Goal: Task Accomplishment & Management: Manage account settings

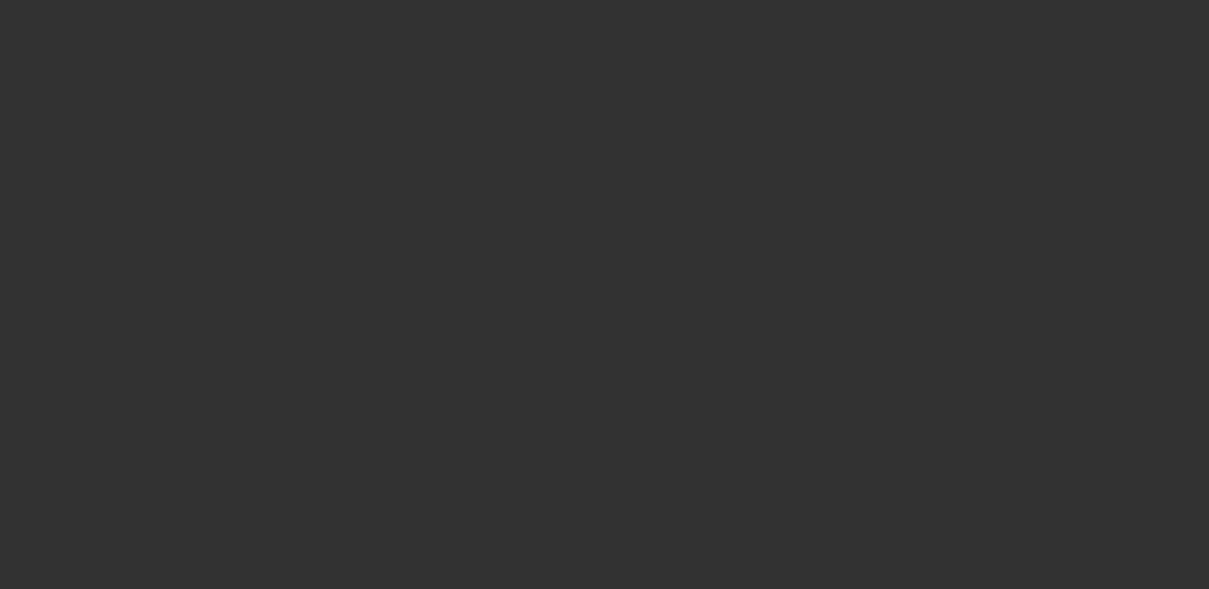
select select "0"
select select "2"
select select "0.1"
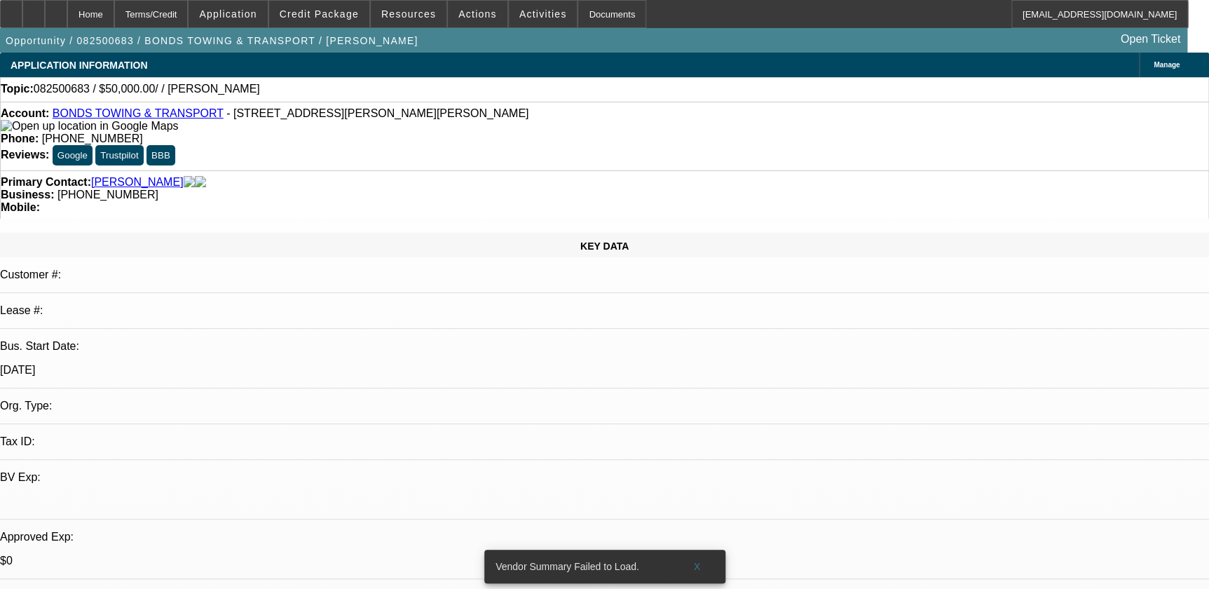
select select "1"
select select "2"
select select "4"
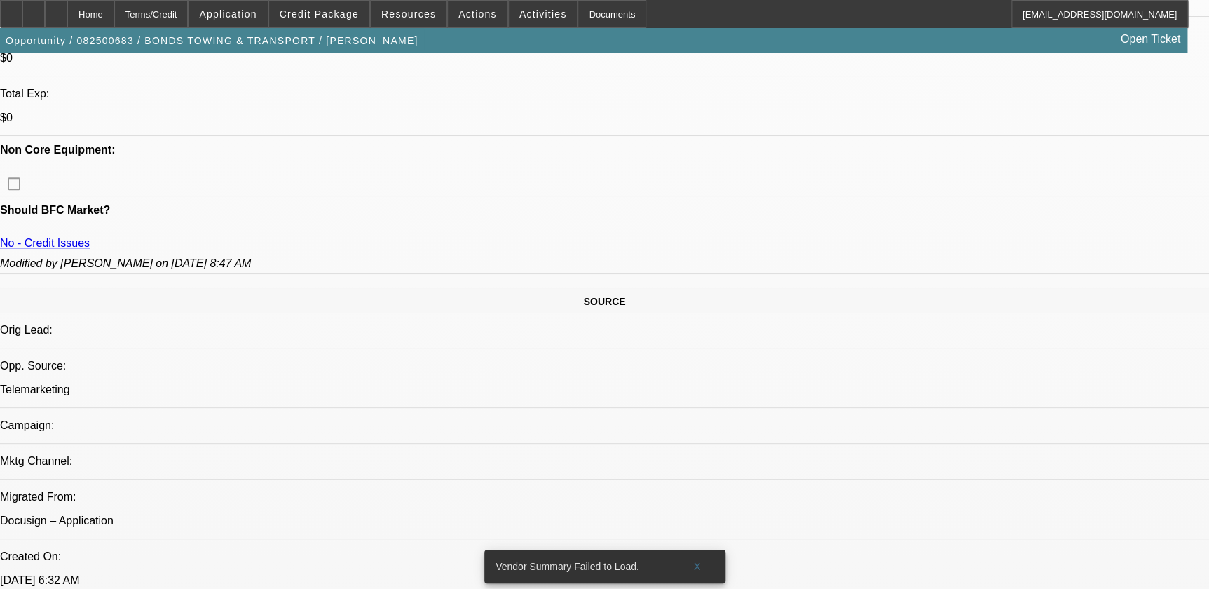
scroll to position [446, 0]
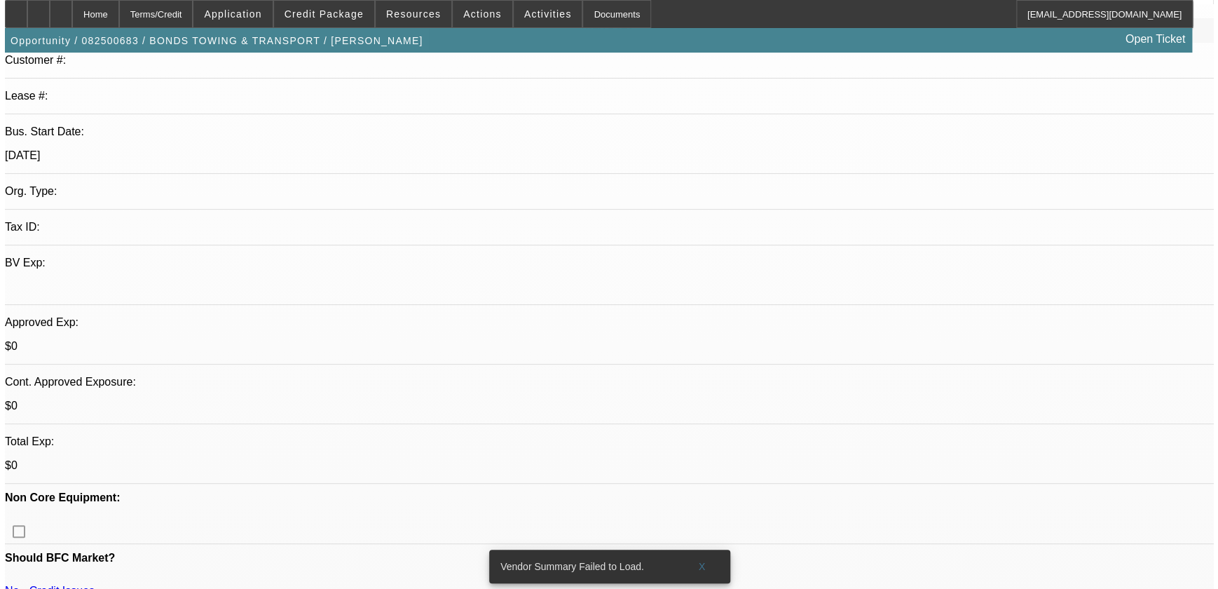
scroll to position [0, 0]
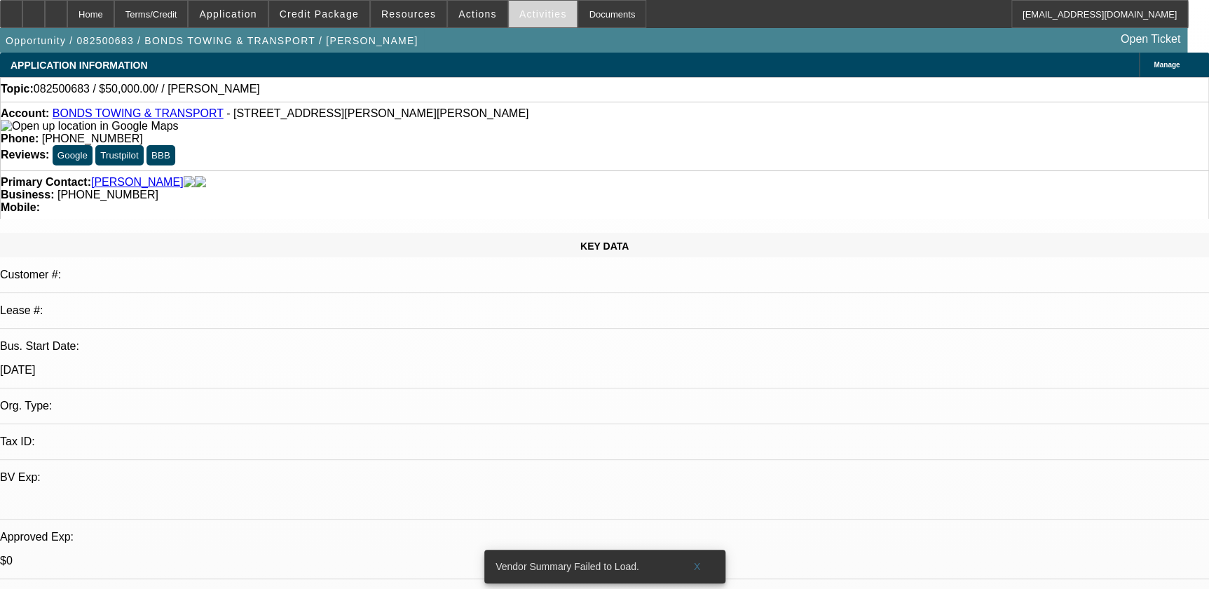
click at [519, 11] on span "Activities" at bounding box center [543, 13] width 48 height 11
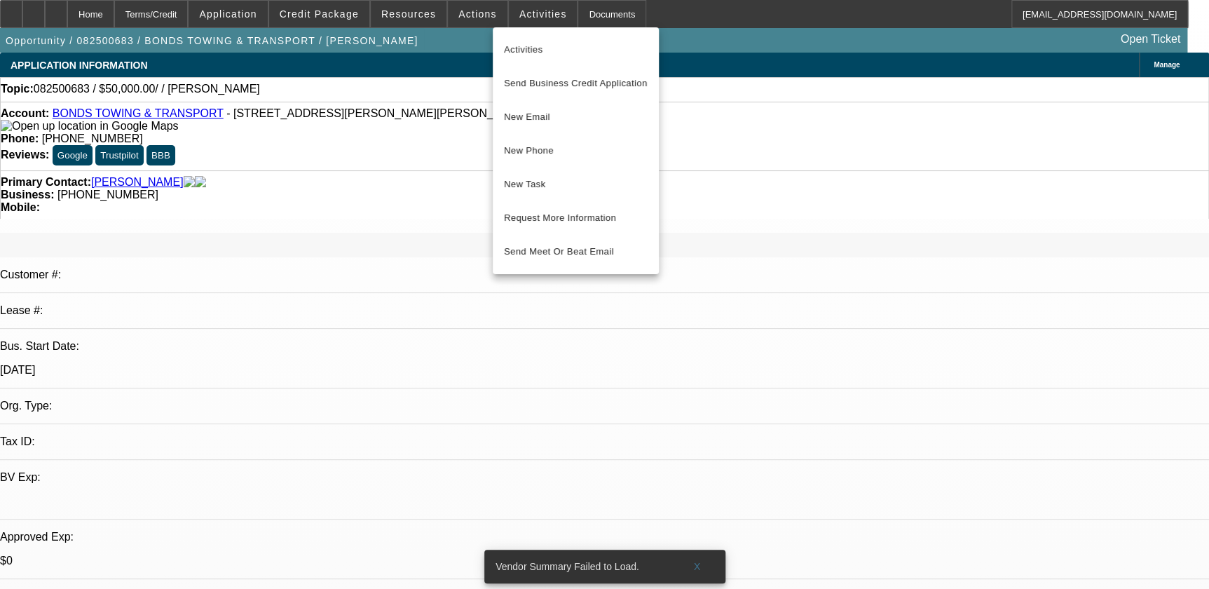
click at [452, 25] on div at bounding box center [604, 294] width 1209 height 589
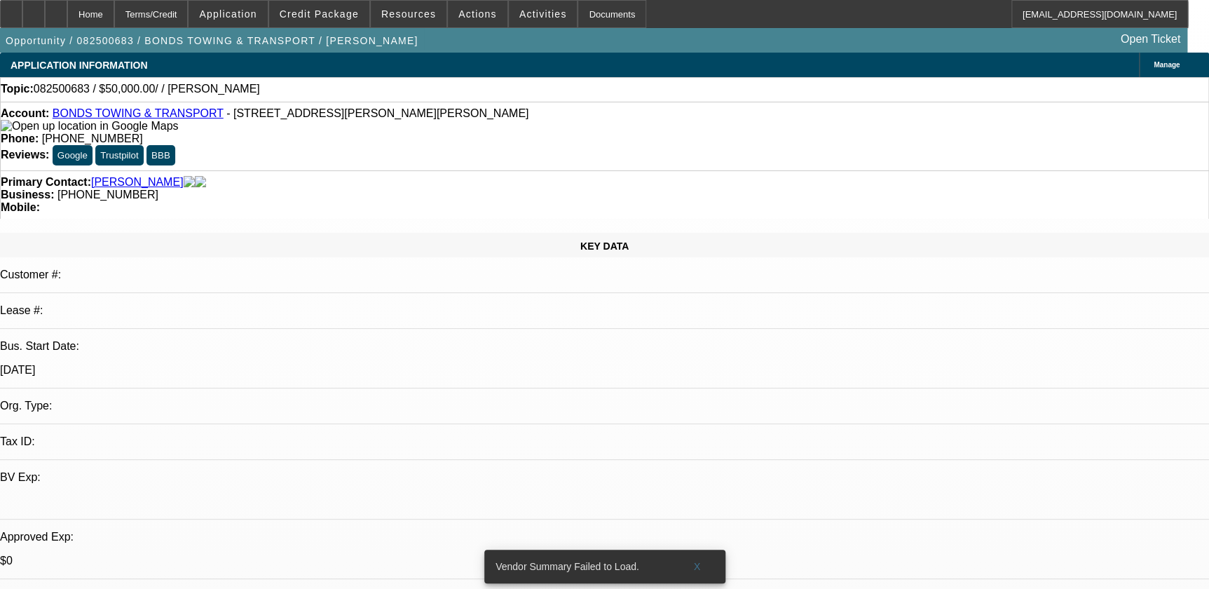
click at [470, 15] on span "Actions" at bounding box center [477, 13] width 39 height 11
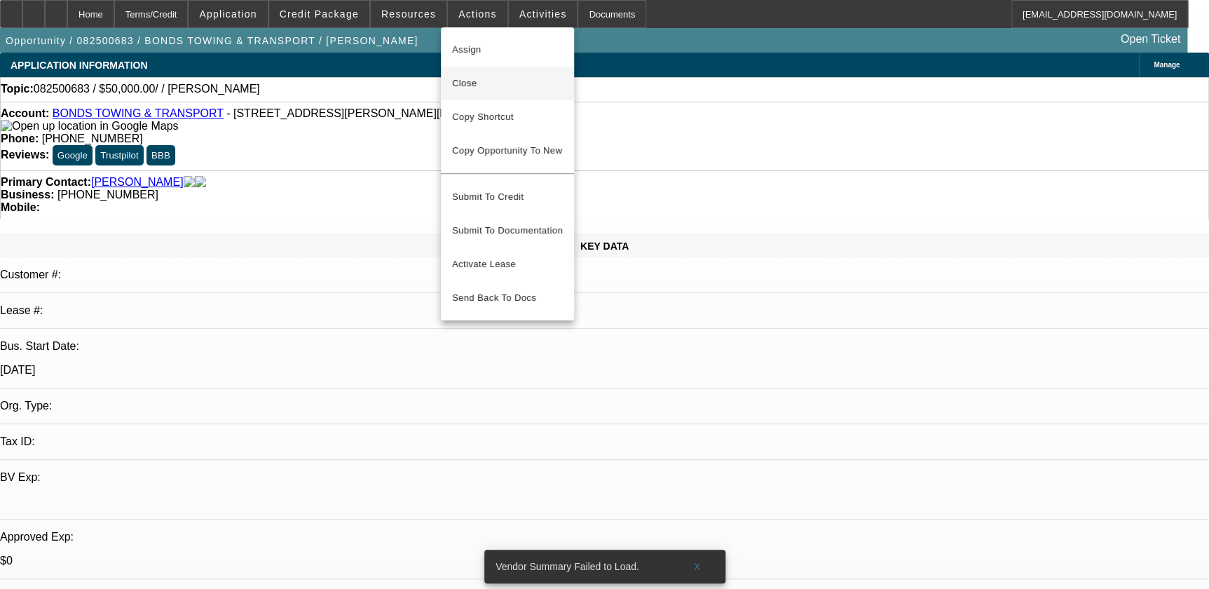
click at [495, 78] on span "Close" at bounding box center [507, 83] width 111 height 17
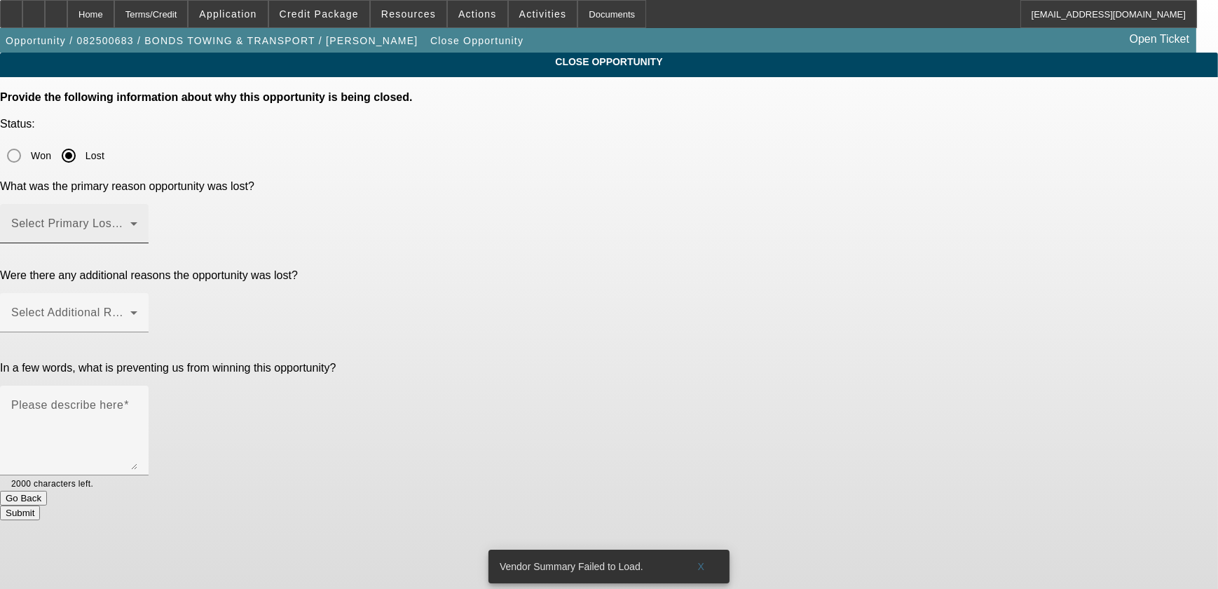
click at [137, 204] on div "Select Primary Lost Reason" at bounding box center [74, 223] width 126 height 39
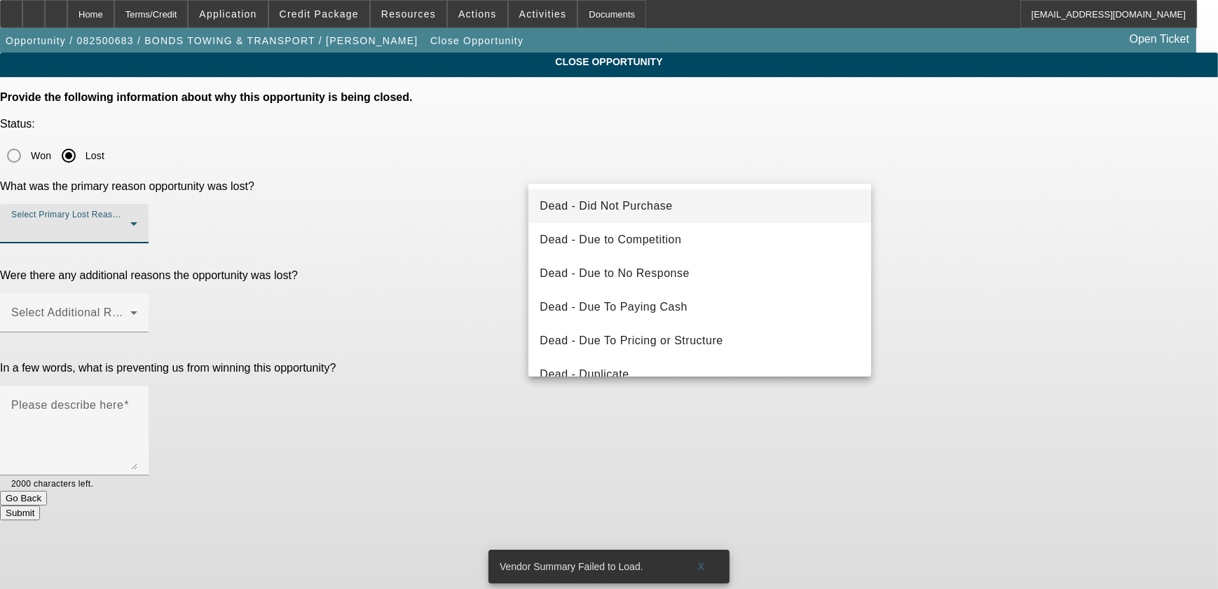
click at [590, 208] on span "Dead - Did Not Purchase" at bounding box center [606, 206] width 132 height 17
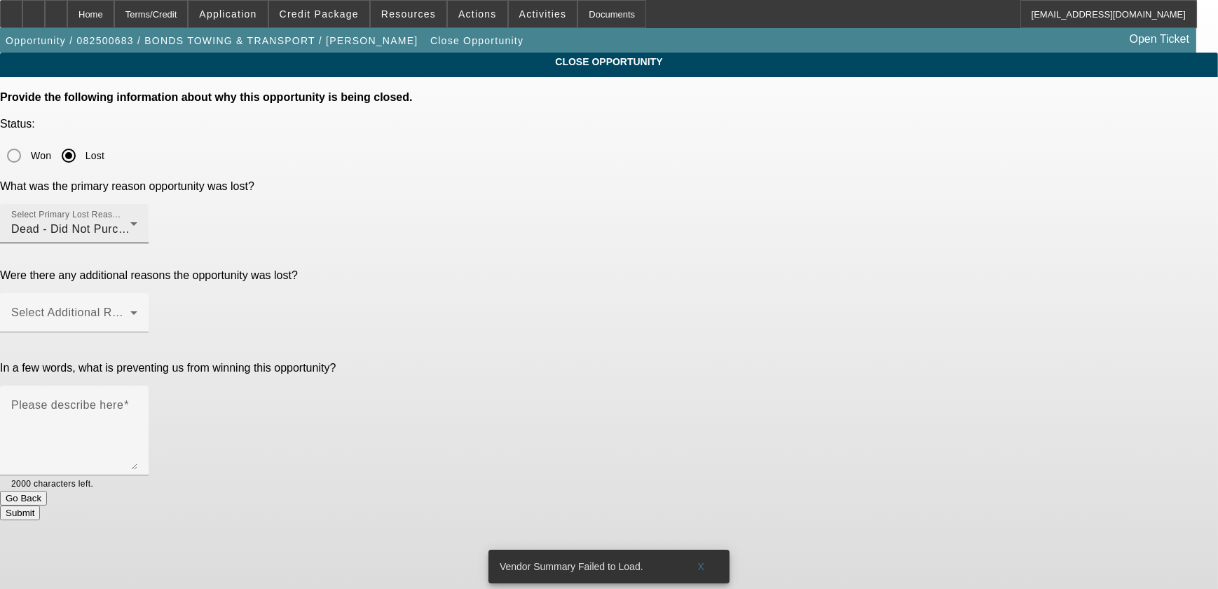
click at [137, 204] on div "Select Primary Lost Reason Dead - Did Not Purchase" at bounding box center [74, 223] width 126 height 39
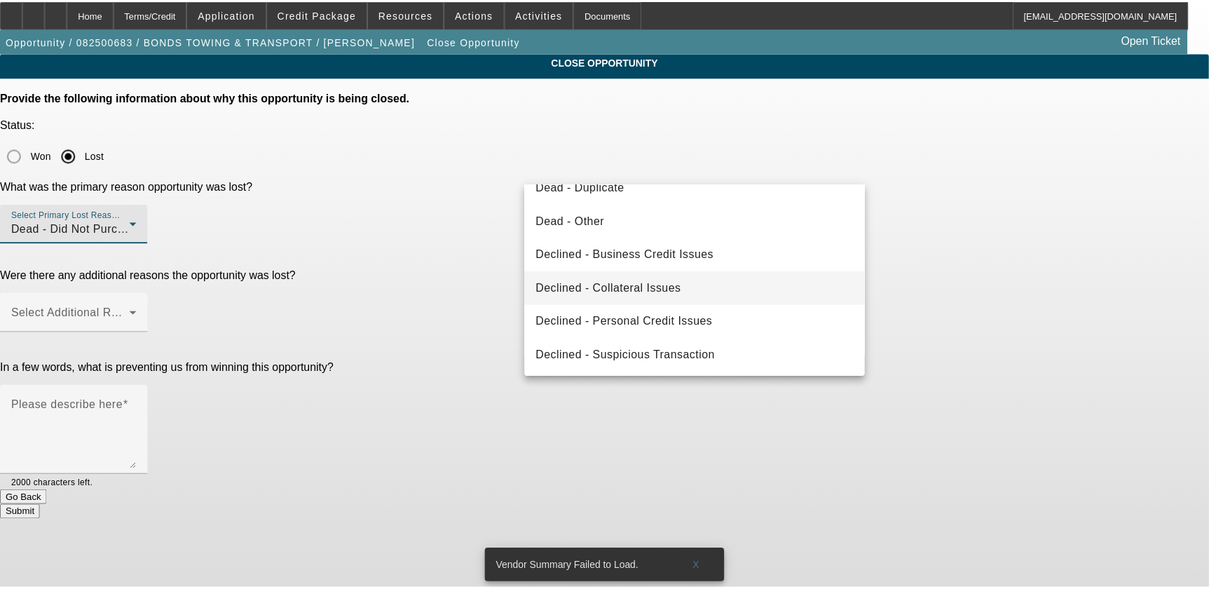
scroll to position [188, 0]
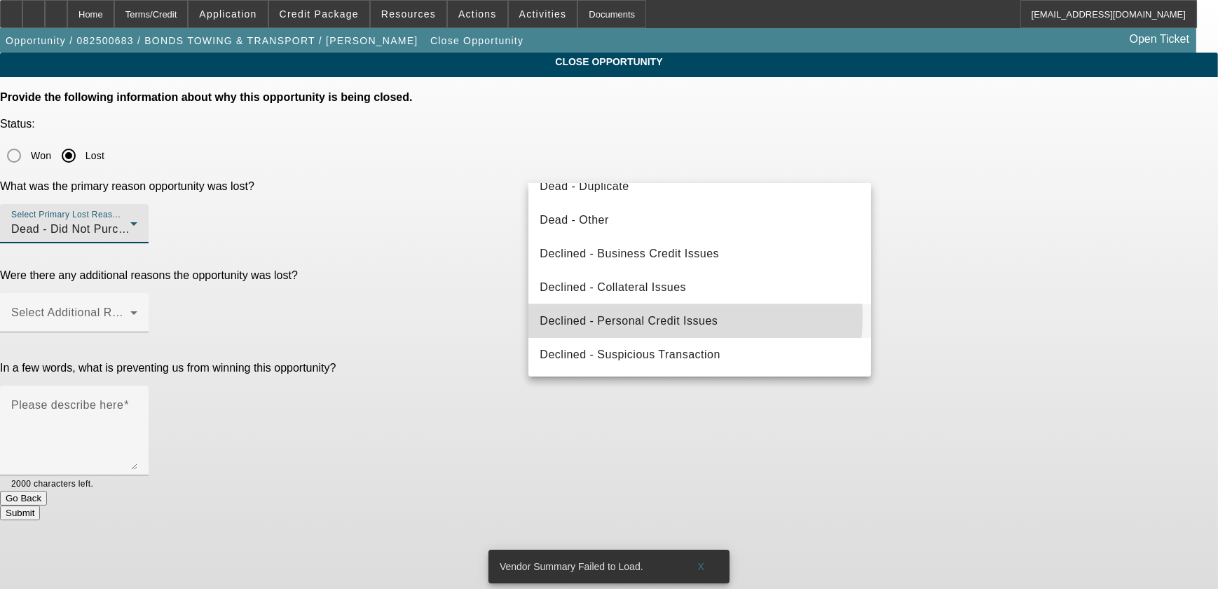
click at [676, 317] on span "Declined - Personal Credit Issues" at bounding box center [629, 321] width 178 height 17
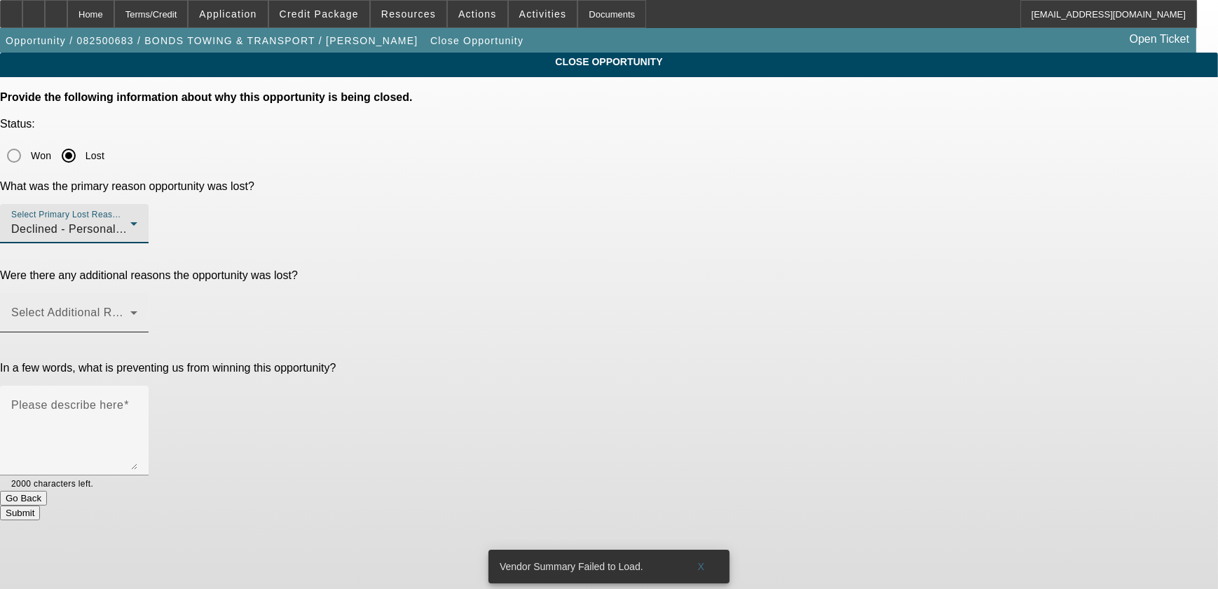
click at [137, 293] on div "Select Additional Reasons" at bounding box center [74, 312] width 126 height 39
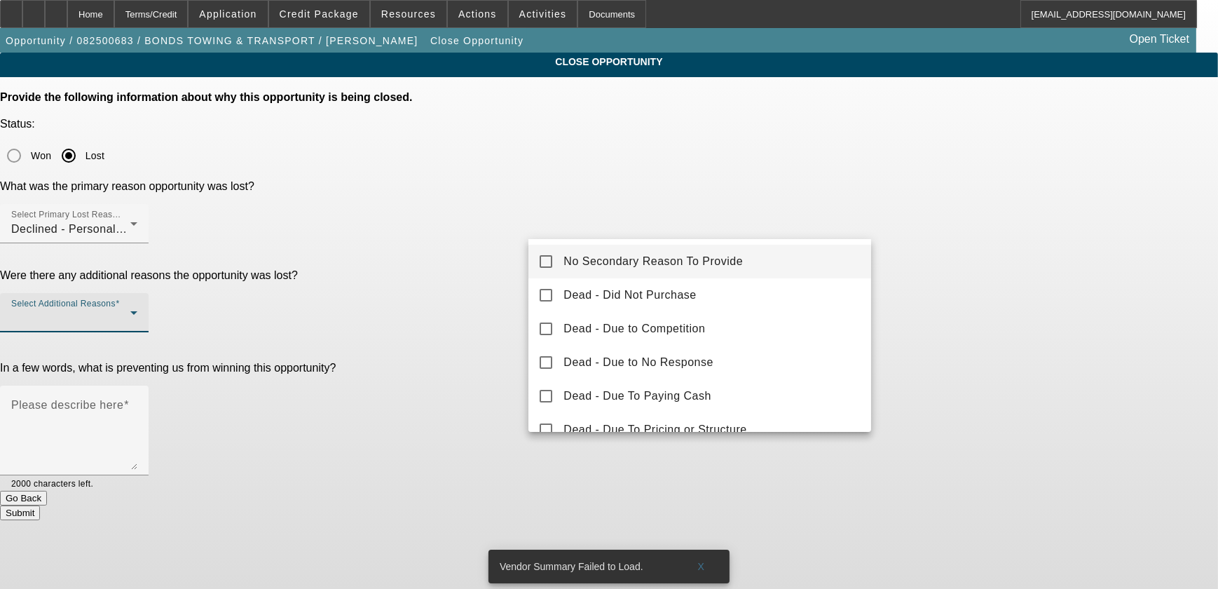
click at [729, 255] on span "No Secondary Reason To Provide" at bounding box center [652, 261] width 179 height 17
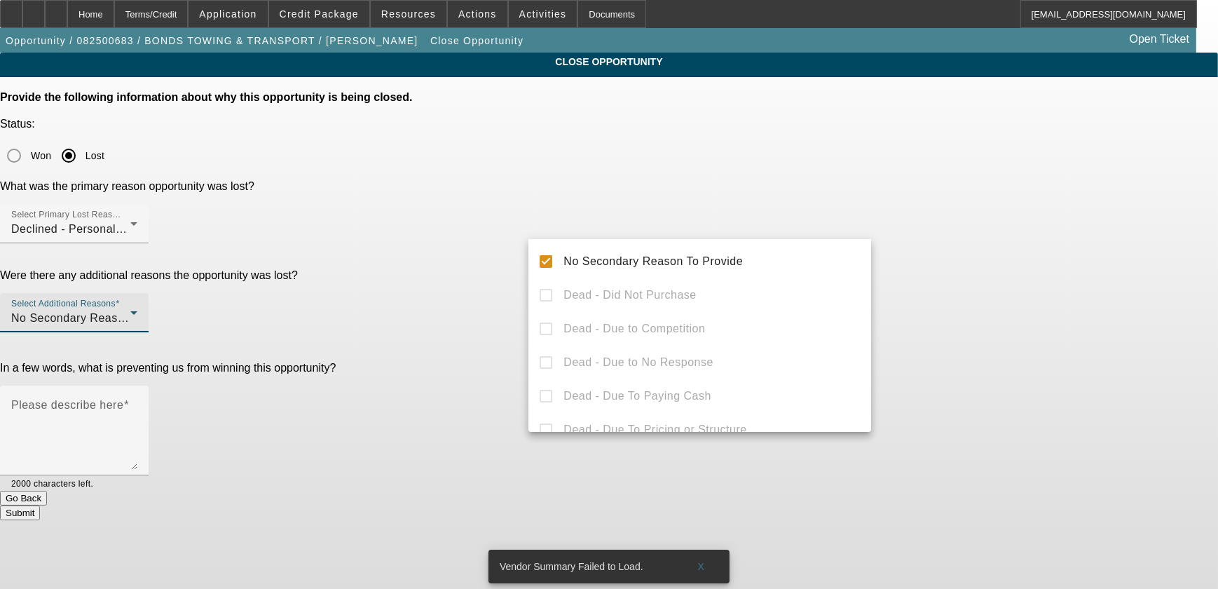
click at [1023, 325] on div at bounding box center [609, 294] width 1218 height 589
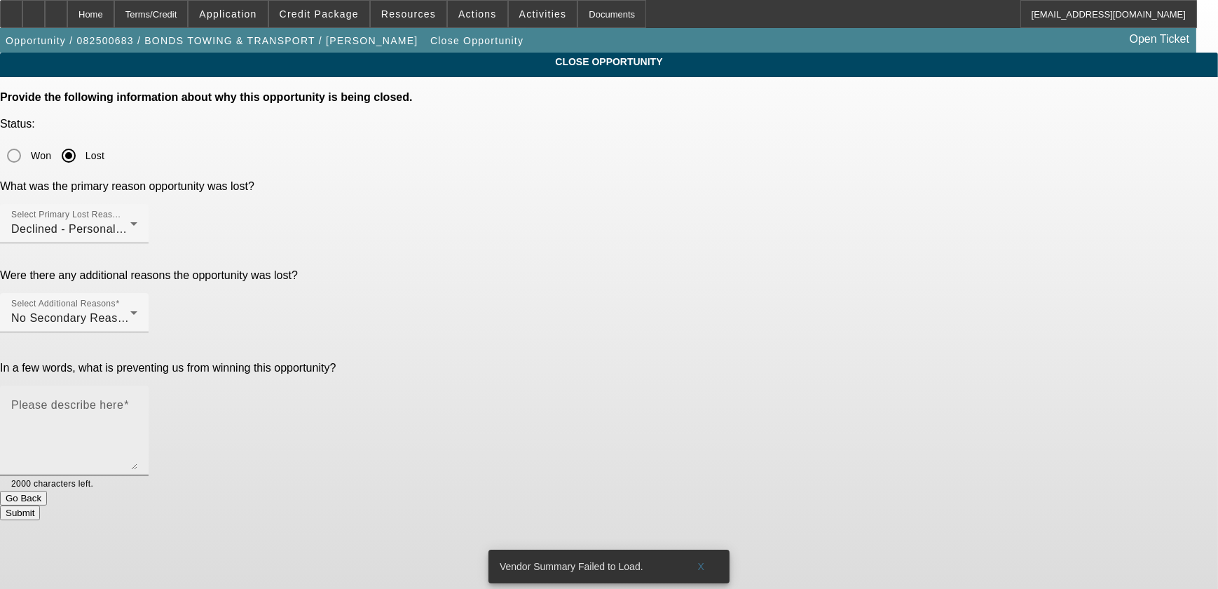
click at [137, 402] on textarea "Please describe here" at bounding box center [74, 435] width 126 height 67
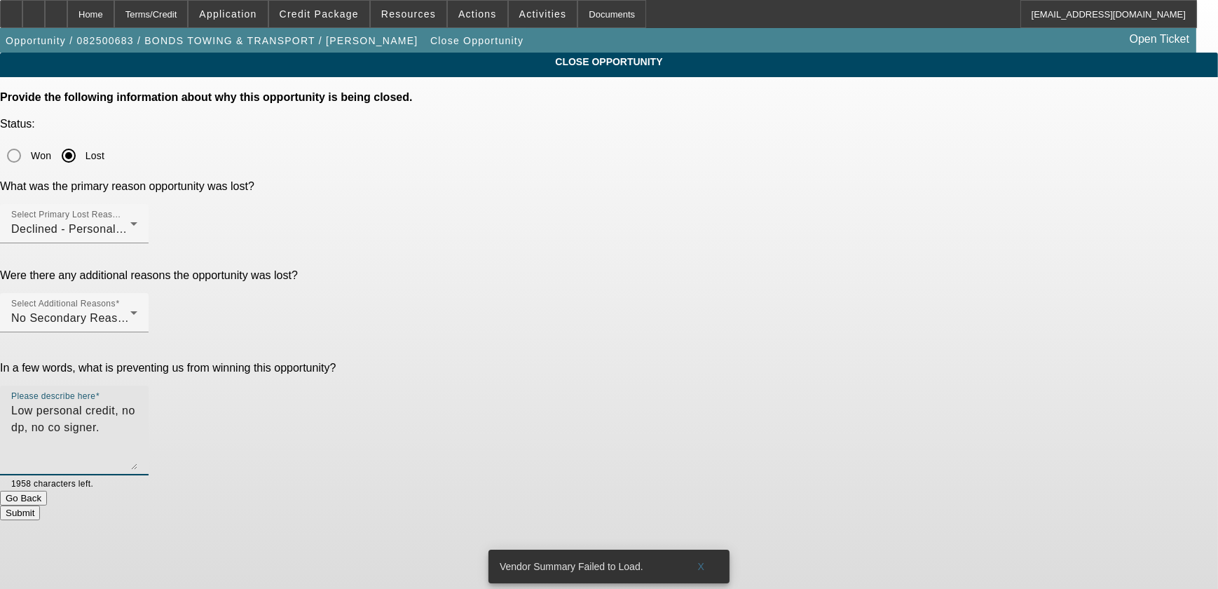
type textarea "Low personal credit, no dp, no co signer."
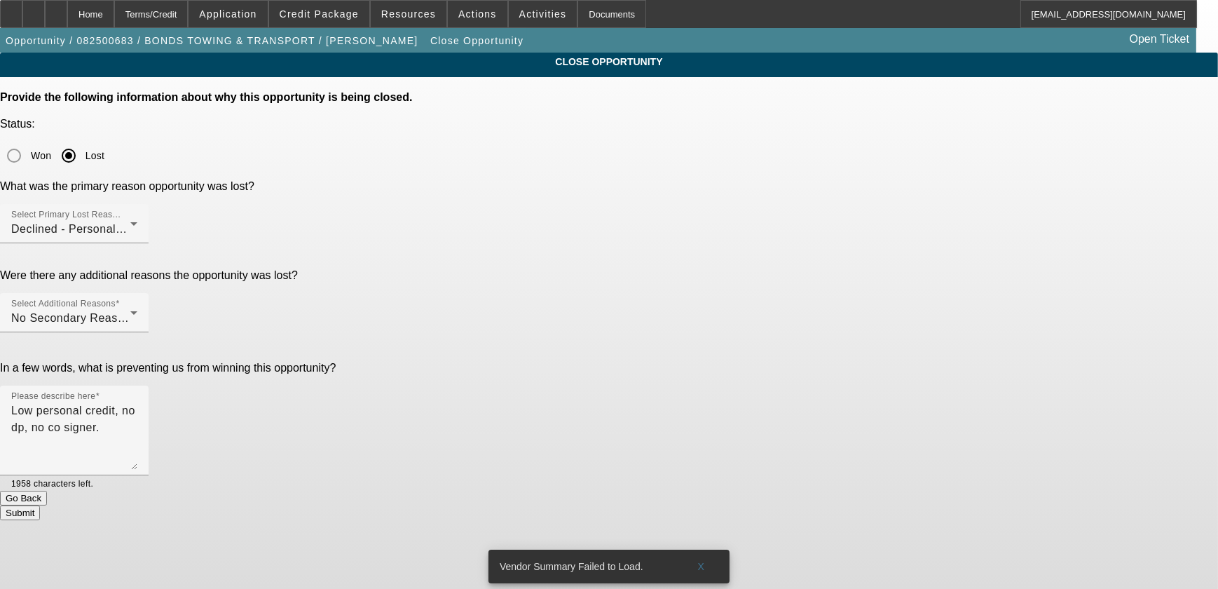
click at [40, 505] on button "Submit" at bounding box center [20, 512] width 40 height 15
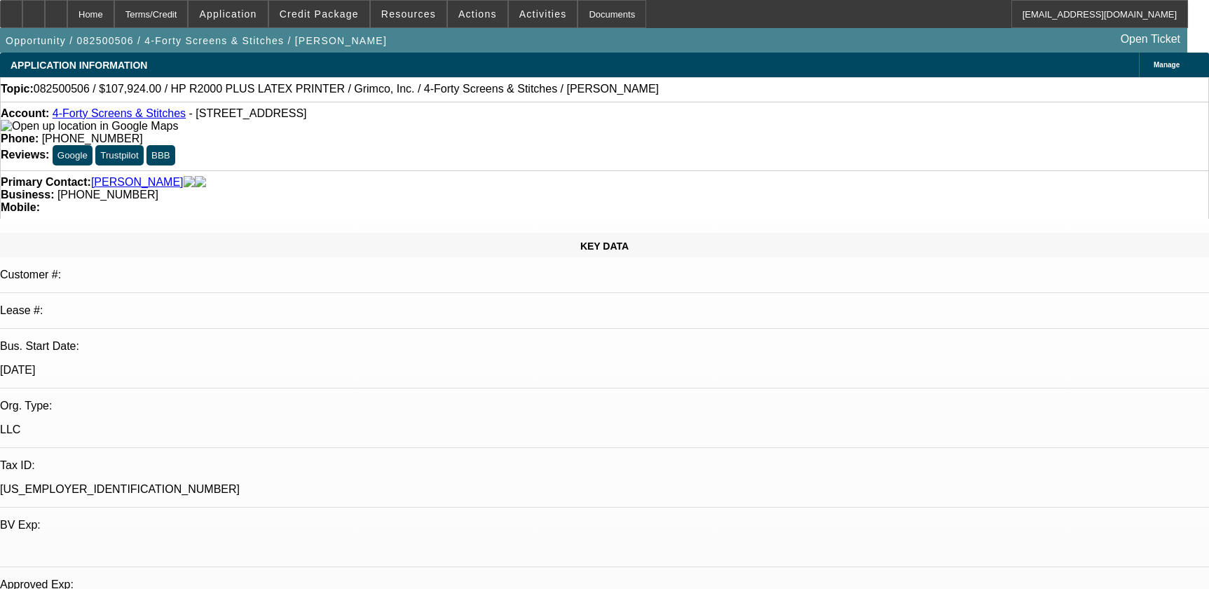
select select "0"
select select "6"
select select "0"
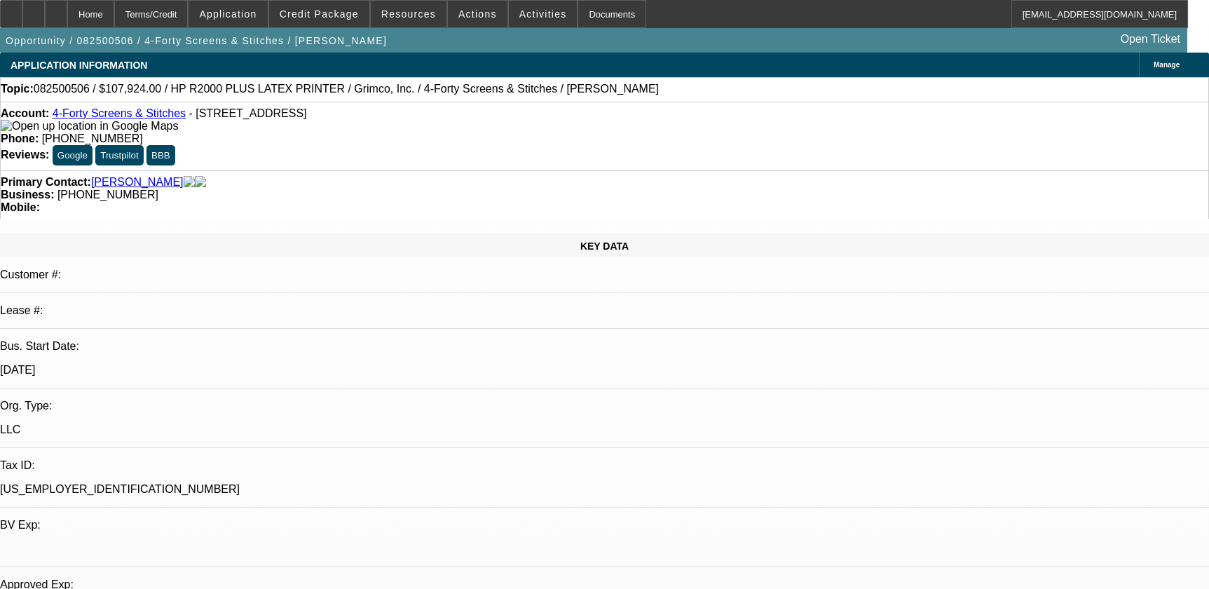
select select "0"
select select "0.1"
select select "4"
select select "0"
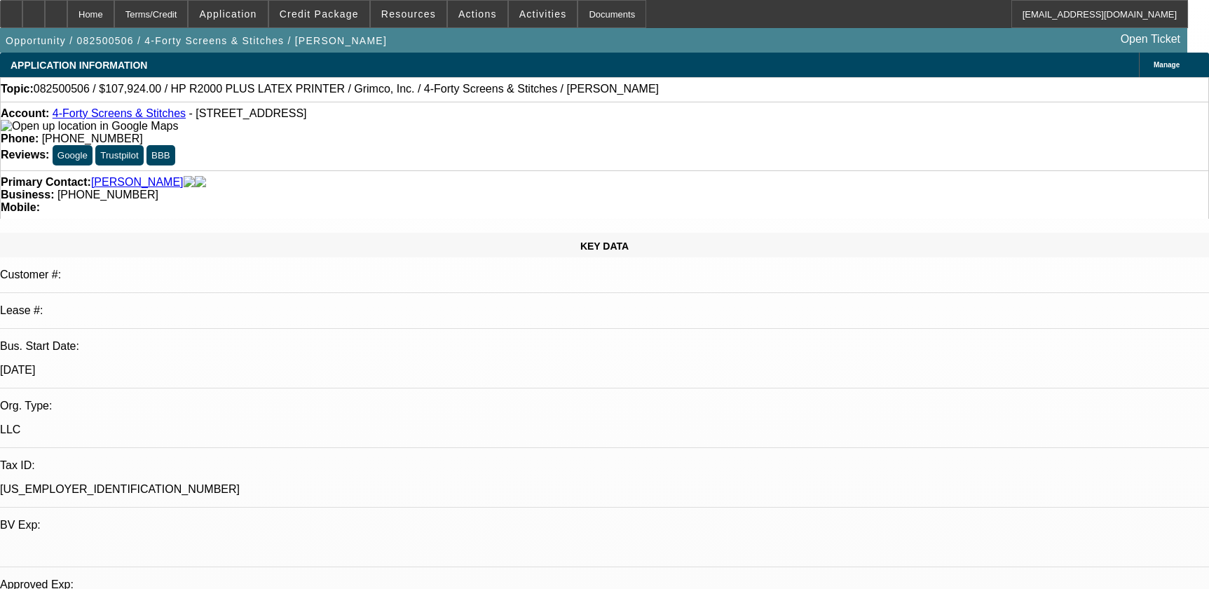
select select "0.1"
select select "4"
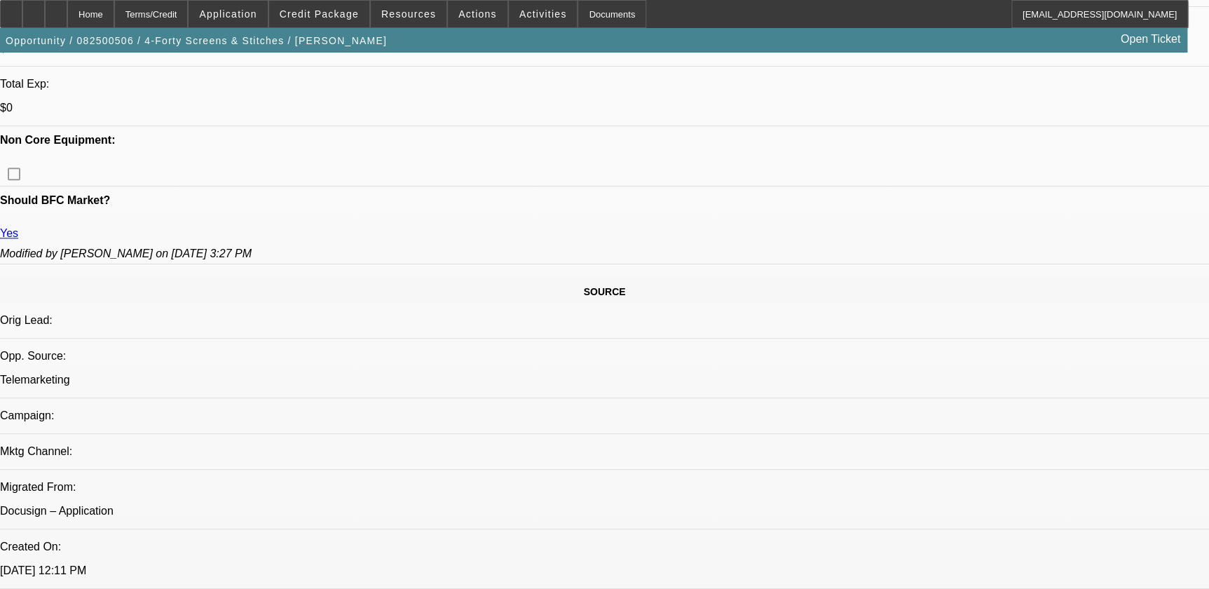
scroll to position [637, 0]
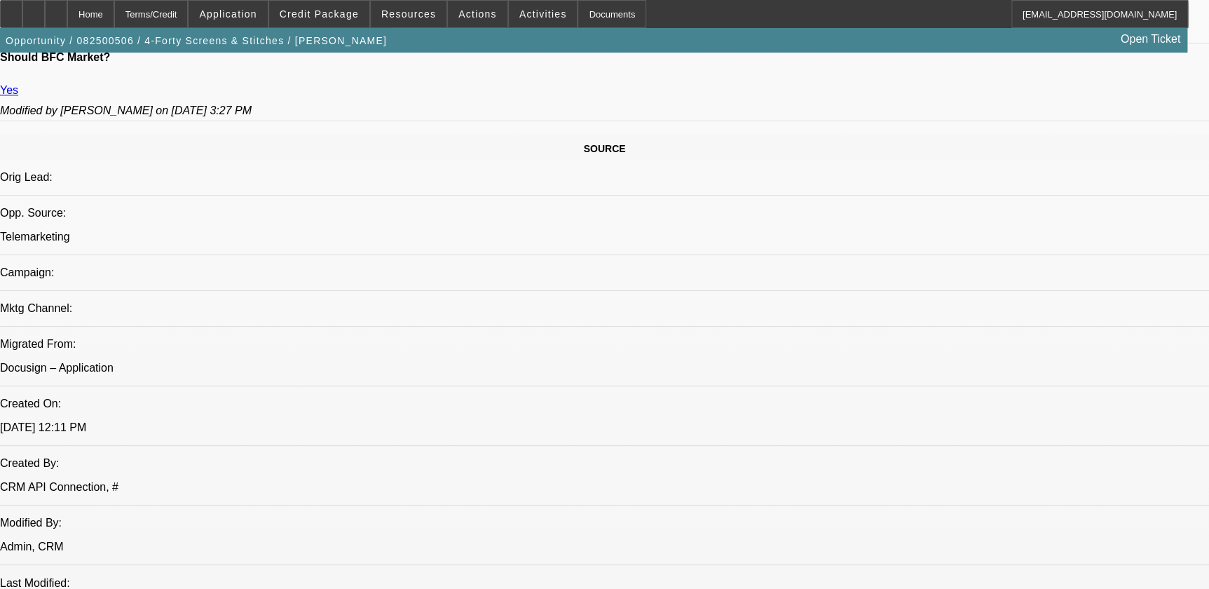
scroll to position [764, 0]
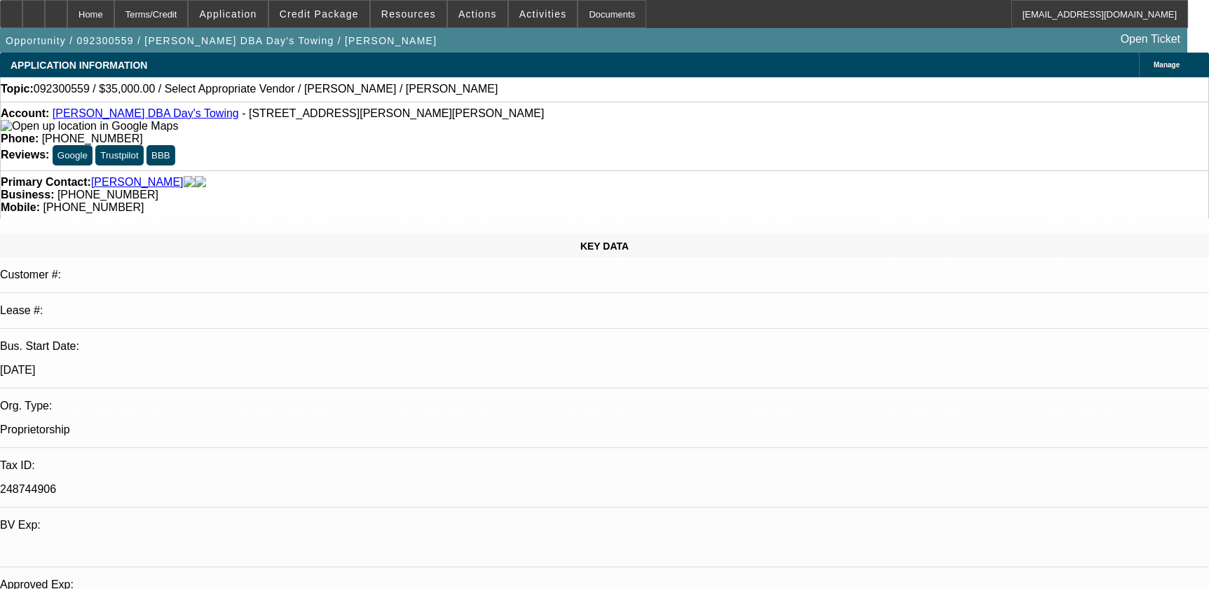
select select "0"
select select "2"
select select "0.1"
select select "4"
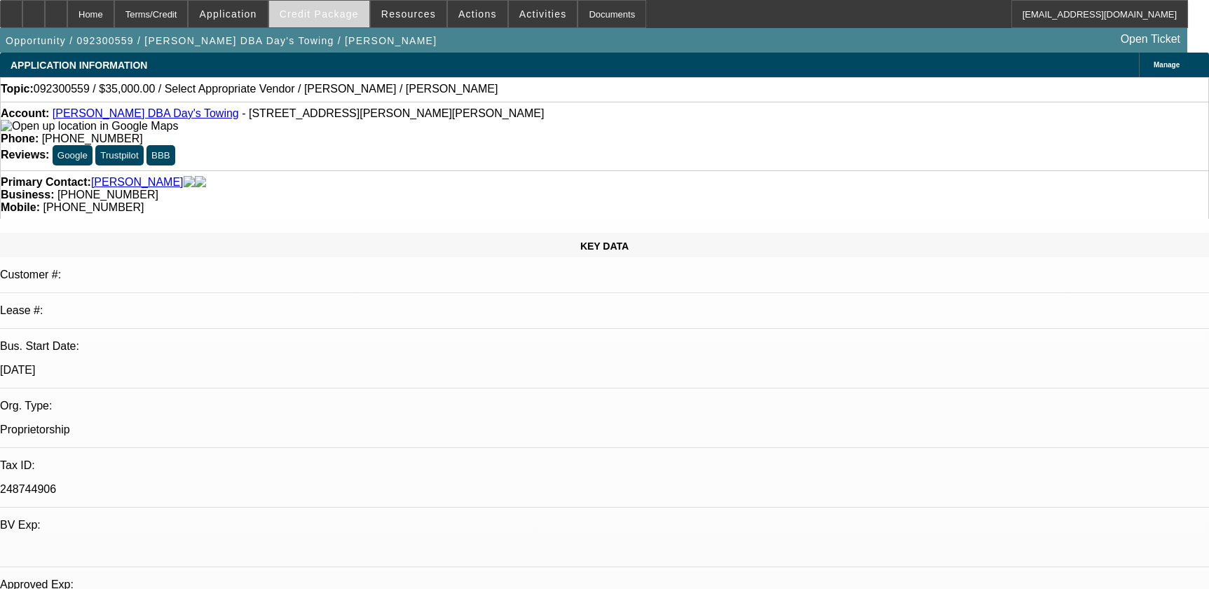
scroll to position [1975, 0]
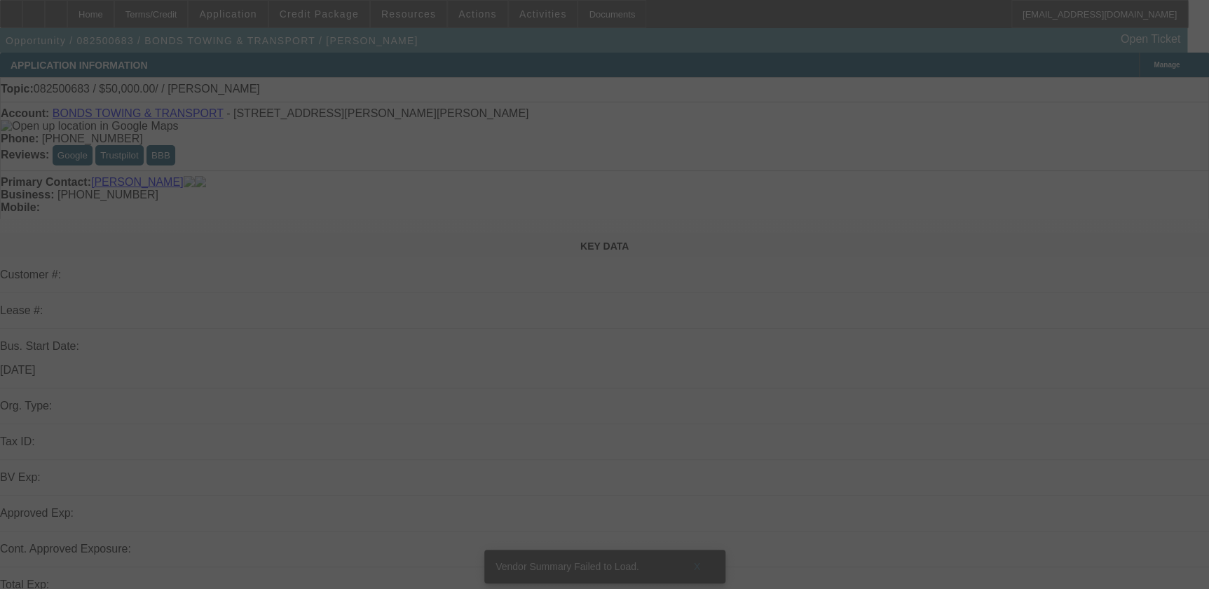
select select "0"
select select "2"
select select "0.1"
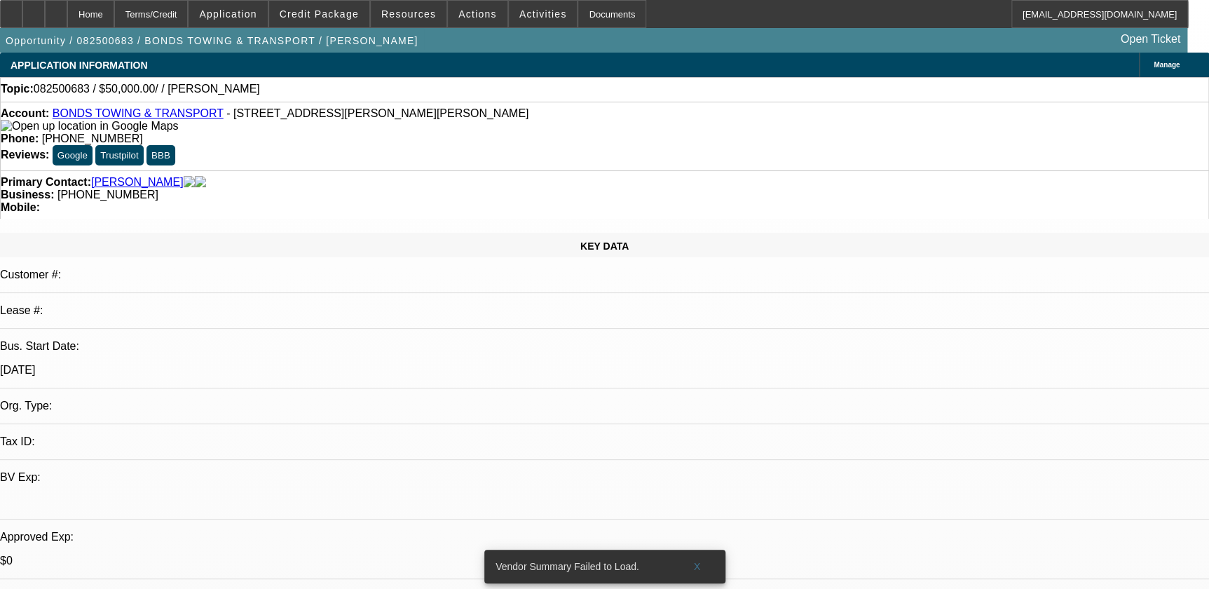
select select "1"
select select "2"
select select "4"
